Goal: Register for event/course: Register for event/course

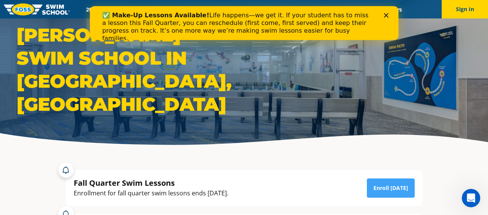
click at [382, 15] on div "✅ Make-Up Lessons Available! Life happens—we get it. If your student has to mis…" at bounding box center [244, 26] width 284 height 35
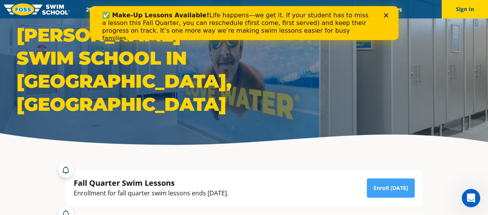
click at [385, 13] on icon "Close" at bounding box center [385, 15] width 5 height 5
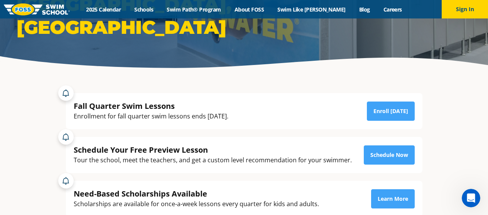
scroll to position [116, 0]
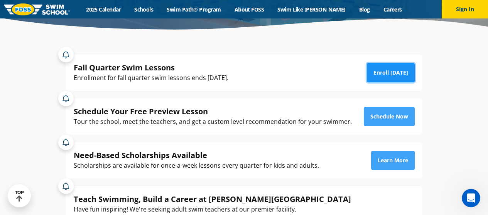
click at [383, 82] on link "Enroll [DATE]" at bounding box center [391, 72] width 48 height 19
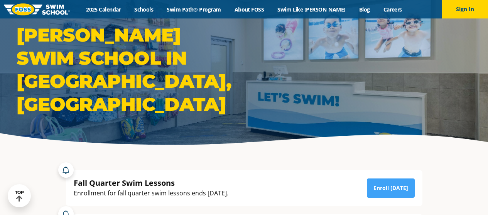
scroll to position [116, 0]
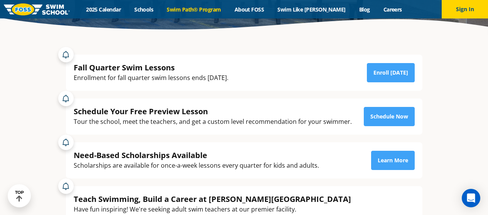
click at [183, 12] on link "Swim Path® Program" at bounding box center [193, 9] width 67 height 7
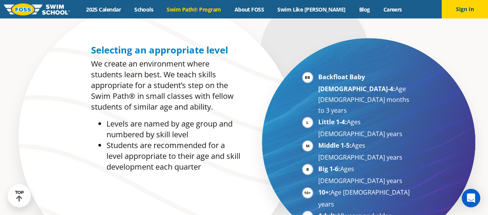
scroll to position [347, 0]
click at [361, 163] on li "Big 1-6: Ages 7-10 years" at bounding box center [365, 174] width 94 height 23
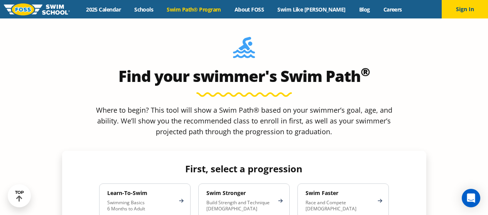
scroll to position [655, 0]
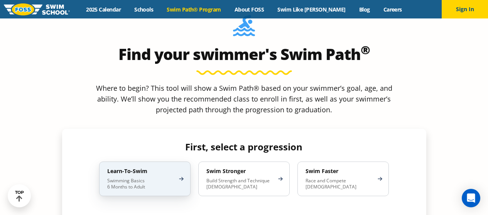
click at [138, 178] on p "Swimming Basics 6 Months to Adult" at bounding box center [140, 184] width 67 height 12
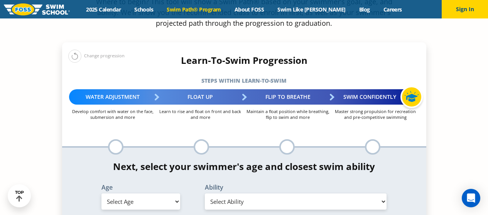
scroll to position [771, 0]
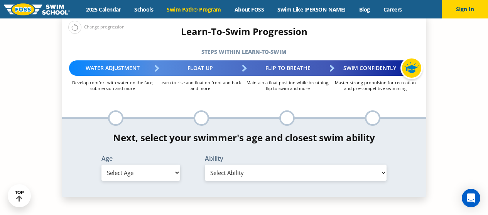
click at [124, 165] on select "Select Age 6 months - 1 year 1 year 2 years 3 years 4 years 5 years 6 years 7 y…" at bounding box center [140, 173] width 79 height 16
select select "8-years"
click at [101, 165] on select "Select Age 6 months - 1 year 1 year 2 years 3 years 4 years 5 years 6 years 7 y…" at bounding box center [140, 173] width 79 height 16
click at [272, 165] on select "Select Ability First in-water experience When in the water, reliant on a life j…" at bounding box center [296, 173] width 182 height 16
select select "8-years-when-in-the-water-reliant-on-a-life-jacket-or-floatation-device"
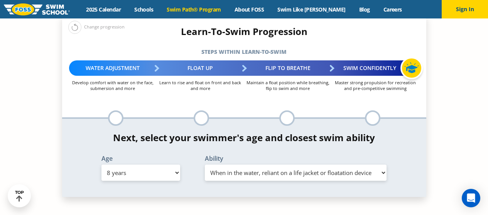
click at [205, 165] on select "Select Ability First in-water experience When in the water, reliant on a life j…" at bounding box center [296, 173] width 182 height 16
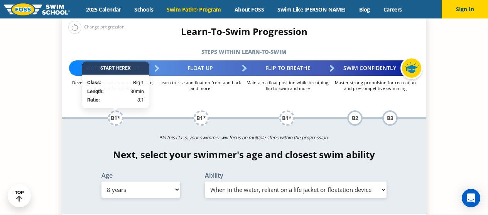
click at [252, 182] on select "Select Ability First in-water experience When in the water, reliant on a life j…" at bounding box center [296, 190] width 182 height 16
click at [205, 182] on select "Select Ability First in-water experience When in the water, reliant on a life j…" at bounding box center [296, 190] width 182 height 16
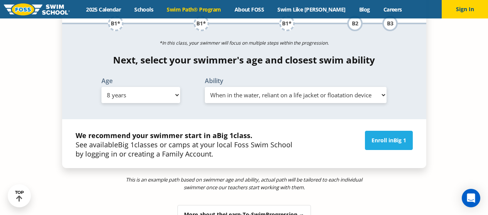
scroll to position [887, 0]
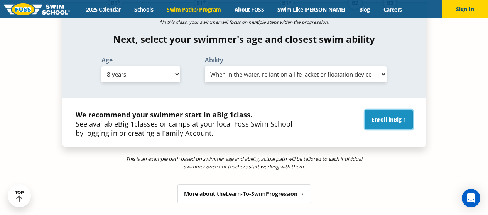
click at [384, 110] on link "Enroll in Big 1" at bounding box center [389, 119] width 48 height 19
